Goal: Check status: Check status

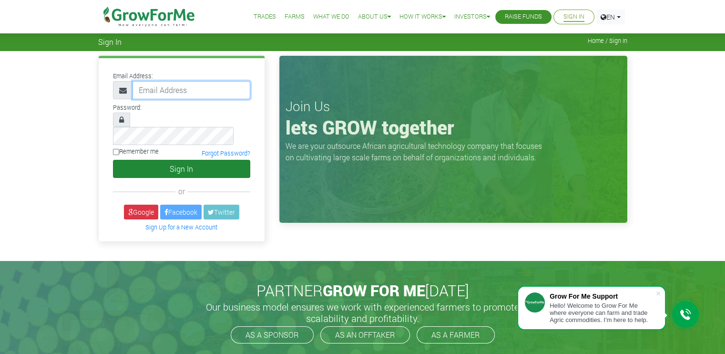
type input "COSTYONLYNE@HOTMAIL.COM"
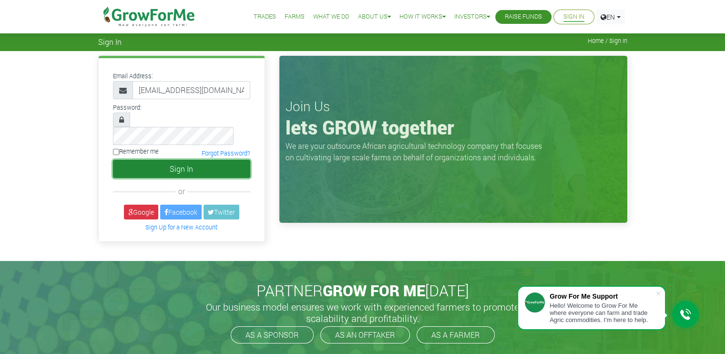
click at [202, 160] on button "Sign In" at bounding box center [181, 169] width 137 height 18
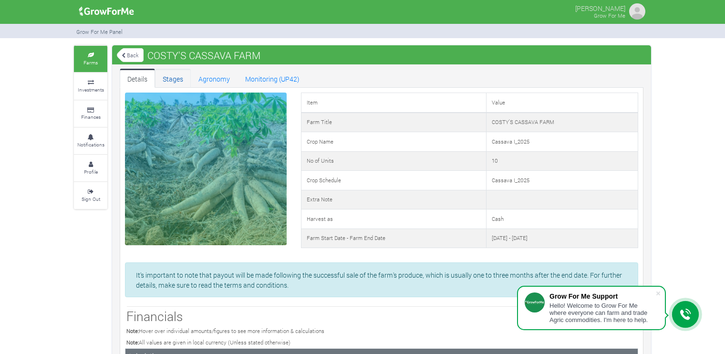
click at [169, 77] on link "Stages" at bounding box center [173, 78] width 36 height 19
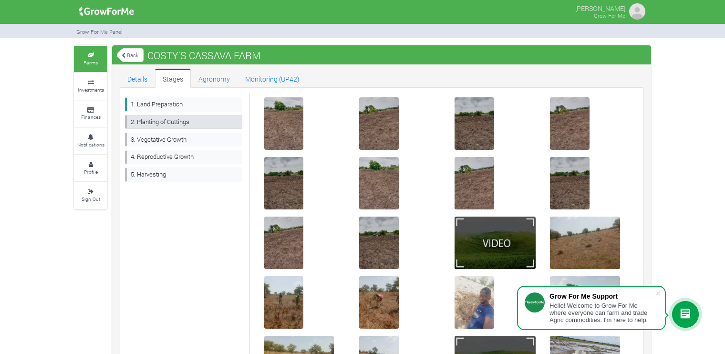
click at [182, 119] on link "2. Planting of Cuttings" at bounding box center [183, 122] width 117 height 14
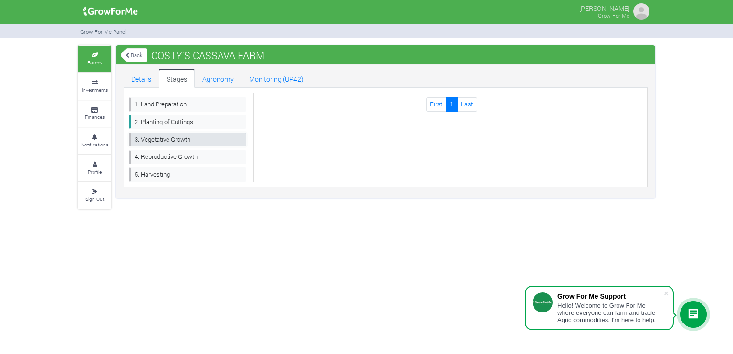
click at [173, 138] on link "3. Vegetative Growth" at bounding box center [187, 140] width 117 height 14
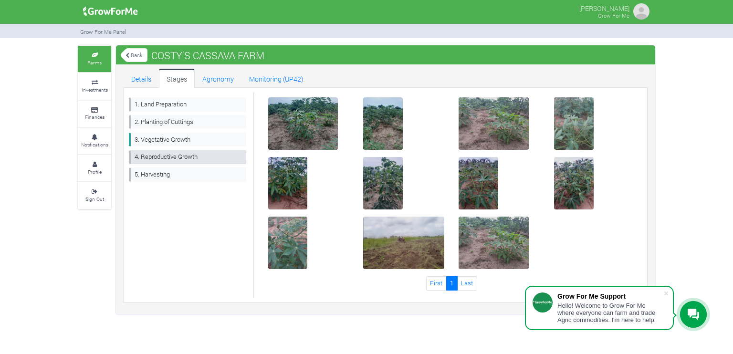
click at [178, 154] on link "4. Reproductive Growth" at bounding box center [187, 157] width 117 height 14
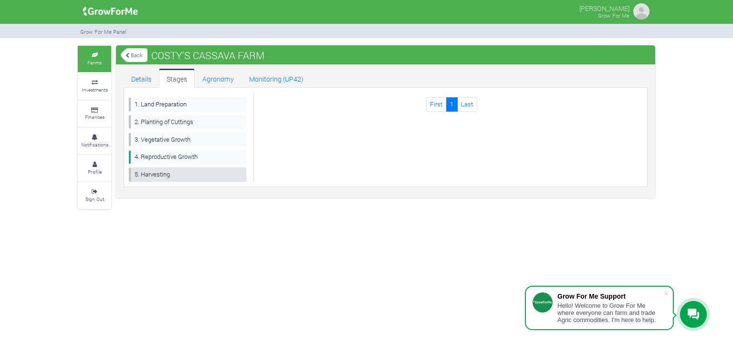
click at [177, 172] on link "5. Harvesting" at bounding box center [187, 174] width 117 height 14
click at [212, 77] on link "Agronomy" at bounding box center [218, 78] width 47 height 19
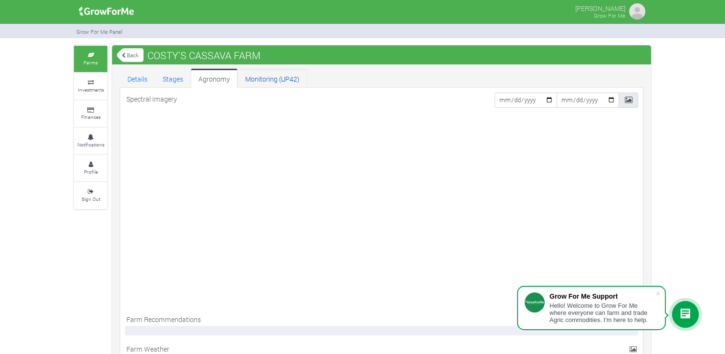
click at [267, 79] on link "Monitoring (UP42)" at bounding box center [272, 78] width 70 height 19
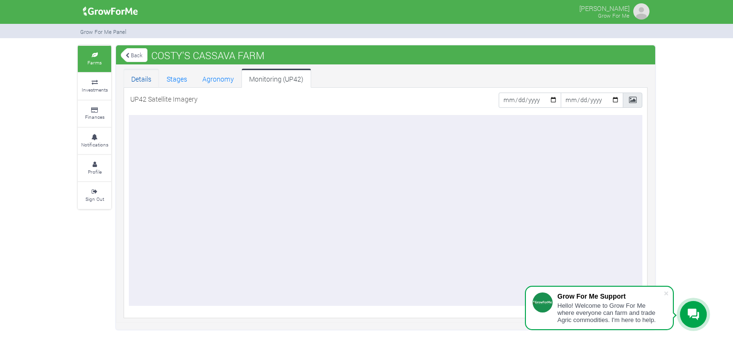
click at [142, 79] on link "Details" at bounding box center [141, 78] width 35 height 19
